Goal: Task Accomplishment & Management: Use online tool/utility

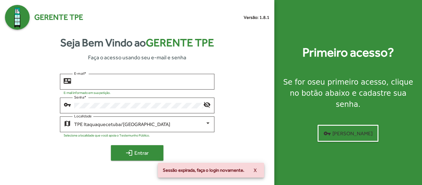
type input "**********"
click at [141, 152] on span "login Entrar" at bounding box center [137, 152] width 41 height 11
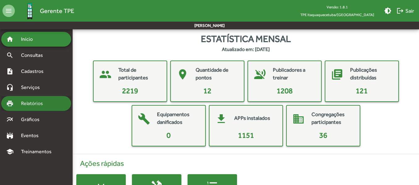
click at [35, 104] on span "Relatórios" at bounding box center [34, 103] width 34 height 7
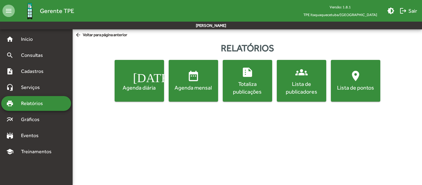
click at [301, 82] on div "Lista de publicadores" at bounding box center [301, 87] width 47 height 15
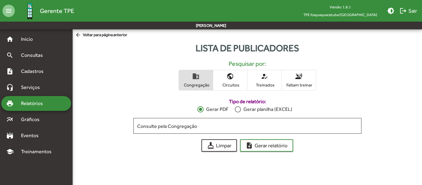
click at [264, 83] on span "Treinados" at bounding box center [264, 85] width 31 height 6
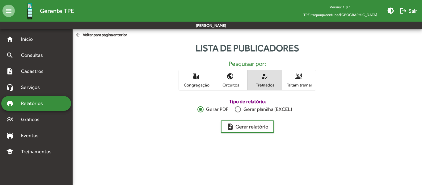
click at [239, 108] on div at bounding box center [238, 109] width 6 height 6
click at [249, 126] on span "note_add Gerar relatório" at bounding box center [248, 126] width 42 height 11
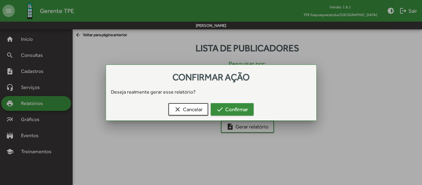
click at [235, 108] on span "check Confirmar" at bounding box center [232, 109] width 32 height 11
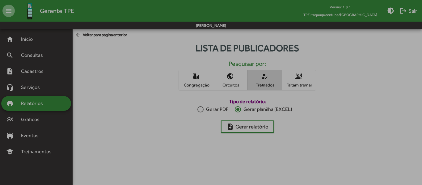
click at [235, 108] on span "check Confirmar" at bounding box center [232, 109] width 32 height 11
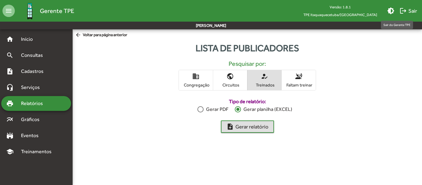
click at [413, 8] on span "logout Sair" at bounding box center [409, 10] width 18 height 11
